Goal: Find specific page/section: Find specific page/section

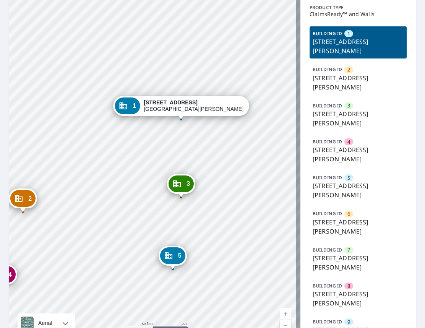
scroll to position [113, 0]
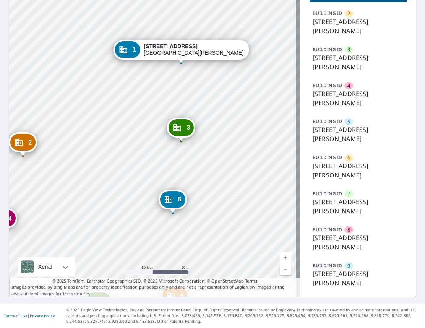
click at [348, 243] on p "[STREET_ADDRESS][PERSON_NAME]" at bounding box center [358, 242] width 91 height 18
